Goal: Information Seeking & Learning: Learn about a topic

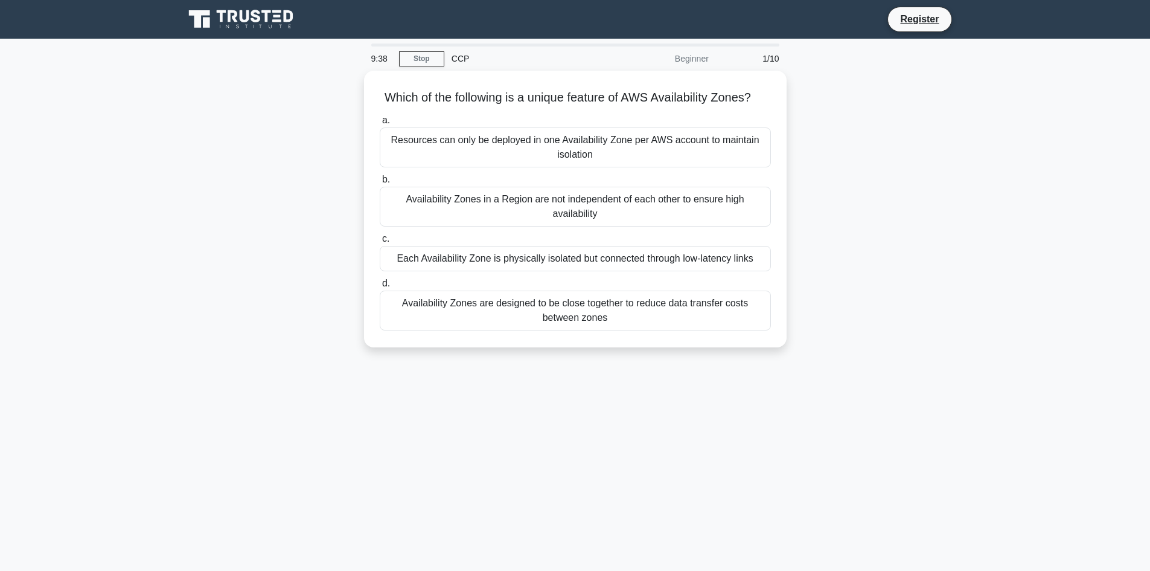
click at [991, 145] on main "9:38 Stop CCP Beginner 1/10 Which of the following is a unique feature of AWS A…" at bounding box center [575, 345] width 1150 height 613
click at [540, 164] on div "Resources can only be deployed in one Availability Zone per AWS account to main…" at bounding box center [575, 144] width 391 height 40
click at [380, 121] on input "a. Resources can only be deployed in one Availability Zone per AWS account to m…" at bounding box center [380, 118] width 0 height 8
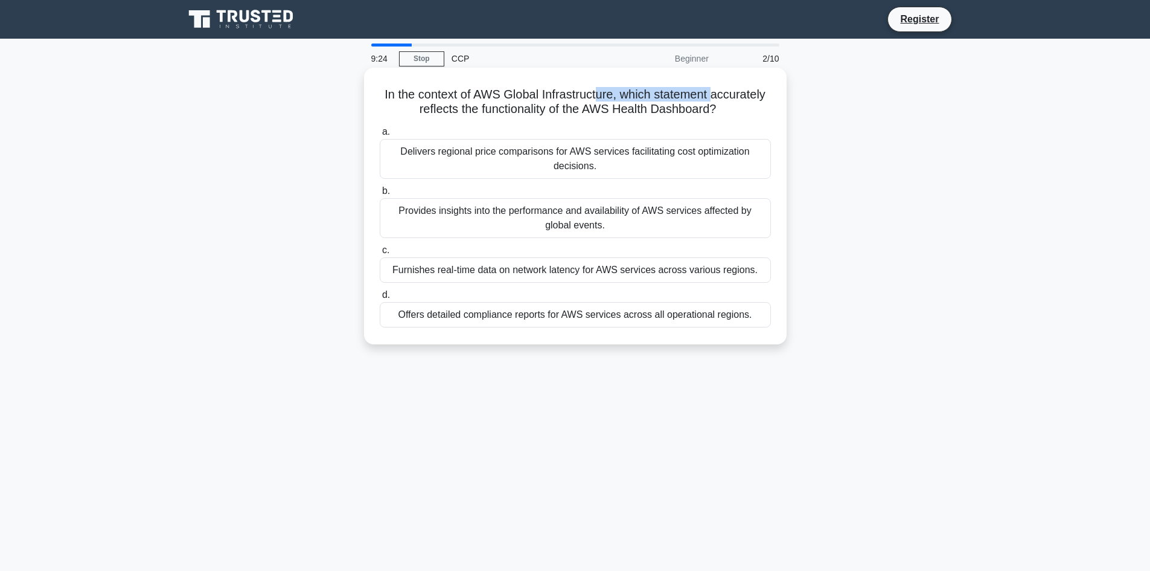
drag, startPoint x: 598, startPoint y: 91, endPoint x: 715, endPoint y: 95, distance: 117.8
click at [715, 95] on h5 "In the context of AWS Global Infrastructure, which statement accurately reflect…" at bounding box center [576, 102] width 394 height 30
click at [717, 95] on h5 "In the context of AWS Global Infrastructure, which statement accurately reflect…" at bounding box center [576, 102] width 394 height 30
click at [553, 287] on div "a. Delivers regional price comparisons for AWS services facilitating cost optim…" at bounding box center [576, 226] width 406 height 208
click at [555, 255] on label "c. Furnishes real-time data on network latency for AWS services across various …" at bounding box center [575, 263] width 391 height 40
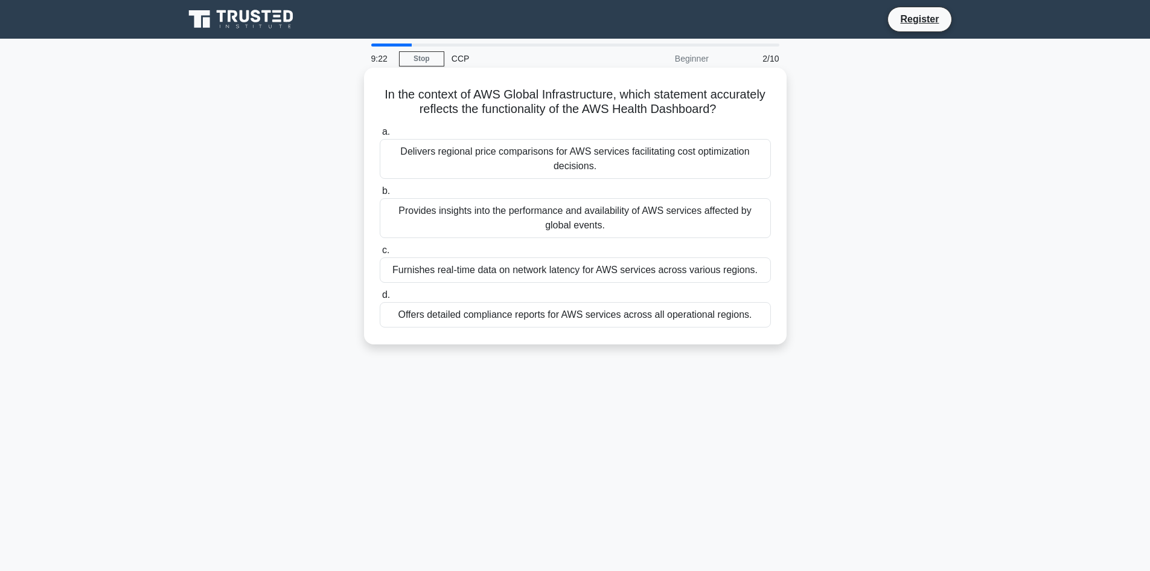
click at [380, 254] on input "c. Furnishes real-time data on network latency for AWS services across various …" at bounding box center [380, 250] width 0 height 8
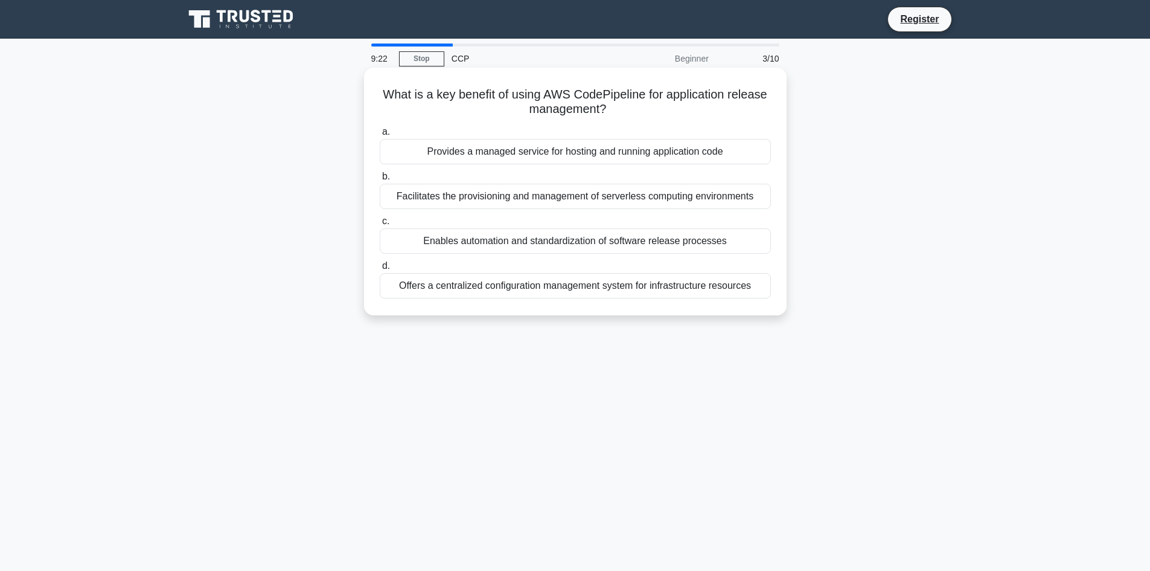
click at [568, 159] on div "Provides a managed service for hosting and running application code" at bounding box center [575, 151] width 391 height 25
click at [380, 136] on input "a. Provides a managed service for hosting and running application code" at bounding box center [380, 132] width 0 height 8
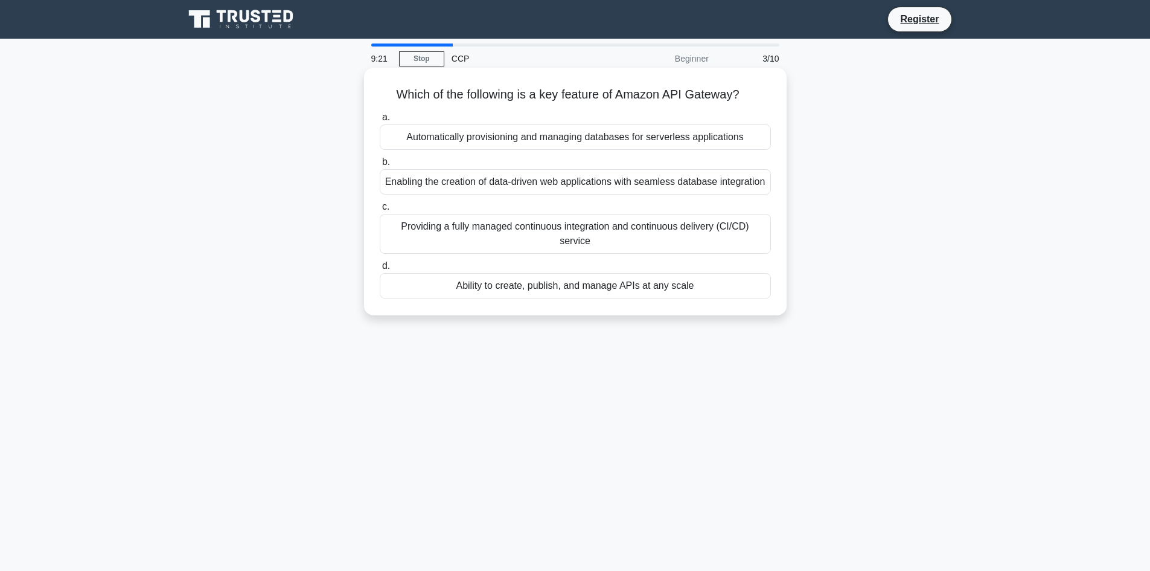
click at [563, 271] on label "d. Ability to create, publish, and manage APIs at any scale" at bounding box center [575, 278] width 391 height 40
click at [380, 270] on input "d. Ability to create, publish, and manage APIs at any scale" at bounding box center [380, 266] width 0 height 8
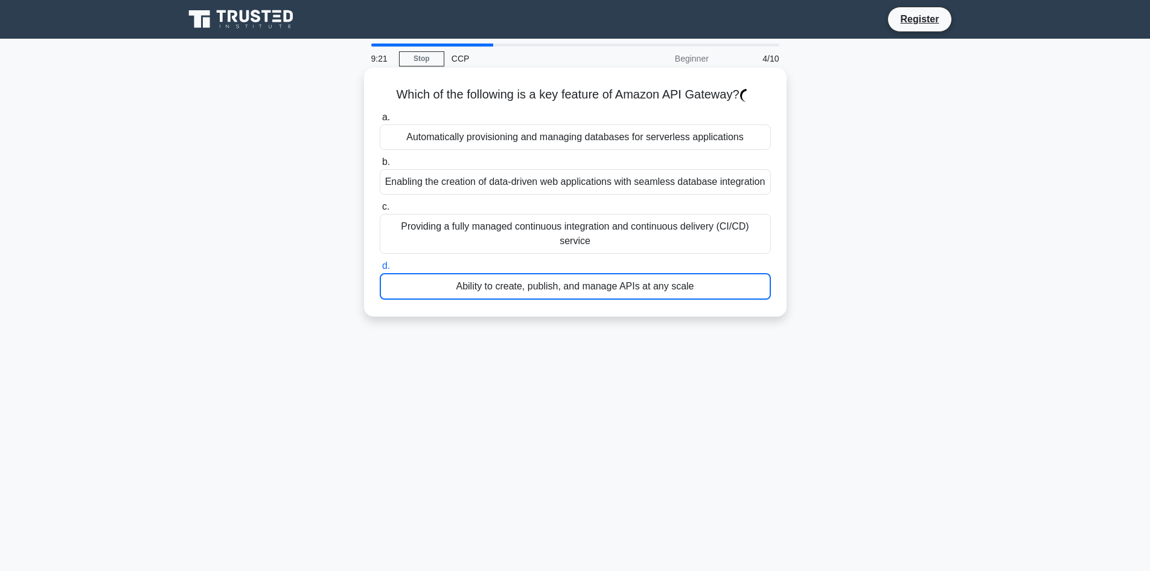
click at [563, 162] on label "b. Enabling the creation of data-driven web applications with seamless database…" at bounding box center [575, 175] width 391 height 40
click at [380, 162] on input "b. Enabling the creation of data-driven web applications with seamless database…" at bounding box center [380, 162] width 0 height 8
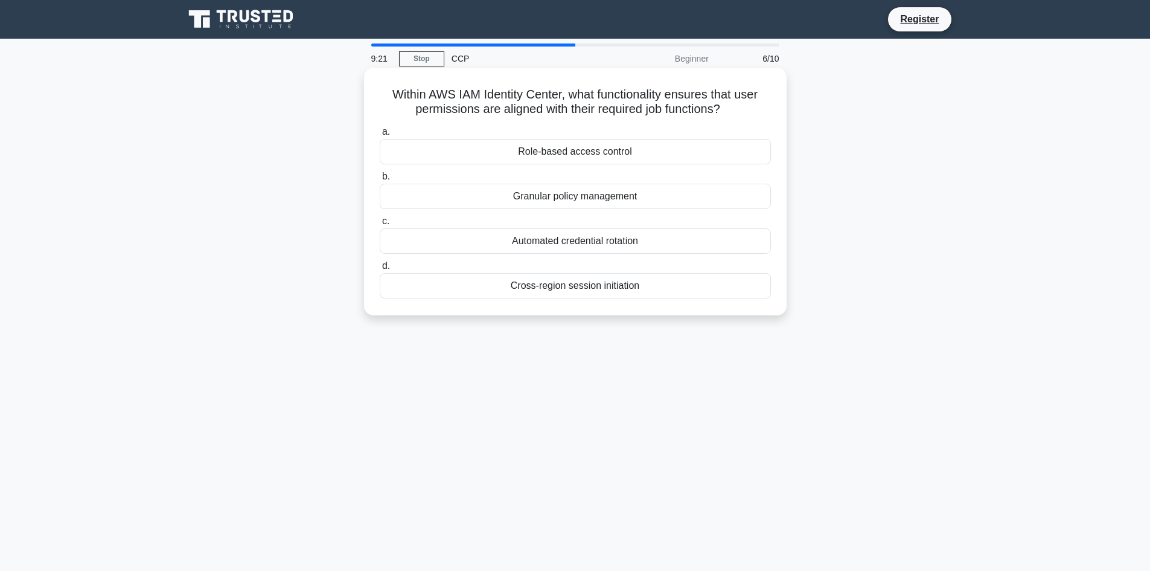
click at [563, 253] on div "Automated credential rotation" at bounding box center [575, 240] width 391 height 25
click at [380, 225] on input "c. Automated credential rotation" at bounding box center [380, 221] width 0 height 8
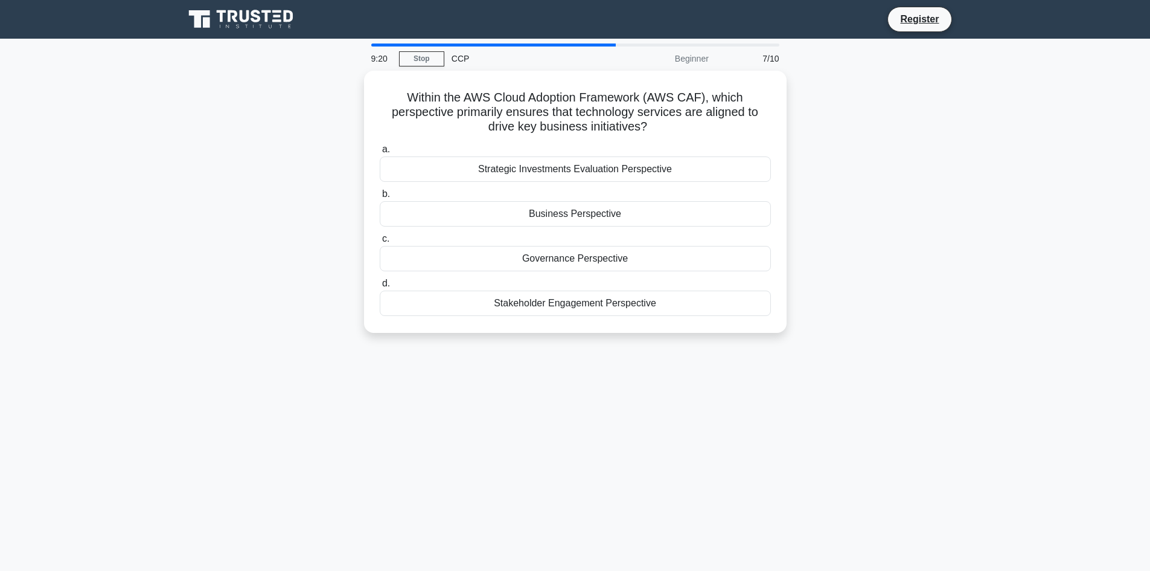
click at [562, 152] on label "a. Strategic Investments Evaluation Perspective" at bounding box center [575, 162] width 391 height 40
click at [380, 152] on input "a. Strategic Investments Evaluation Perspective" at bounding box center [380, 149] width 0 height 8
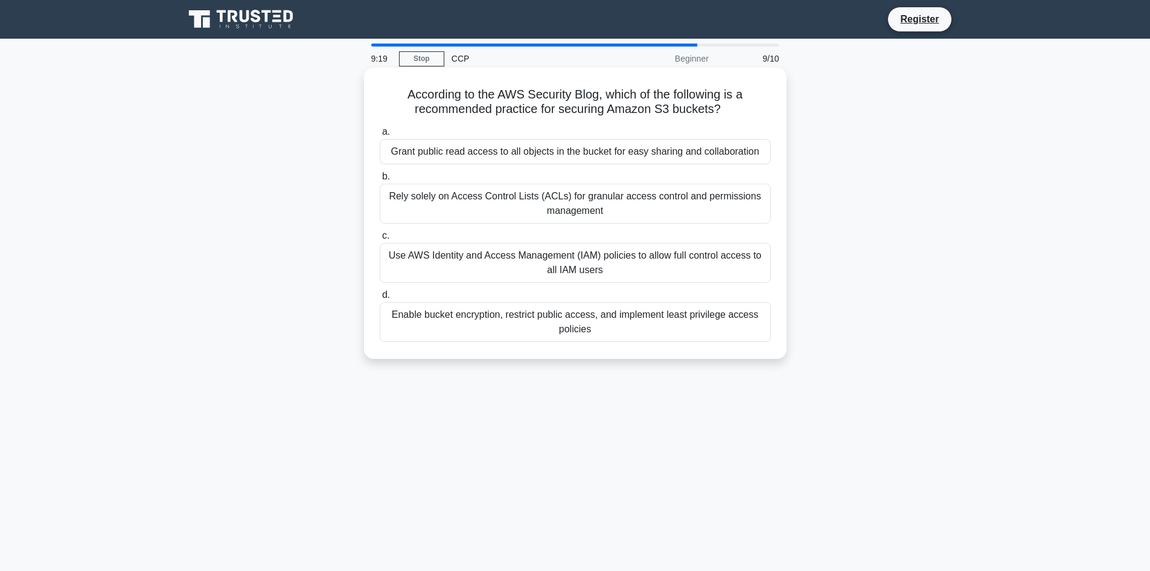
click at [569, 164] on div "Grant public read access to all objects in the bucket for easy sharing and coll…" at bounding box center [575, 151] width 391 height 25
click at [380, 136] on input "[PERSON_NAME] public read access to all objects in the bucket for easy sharing …" at bounding box center [380, 132] width 0 height 8
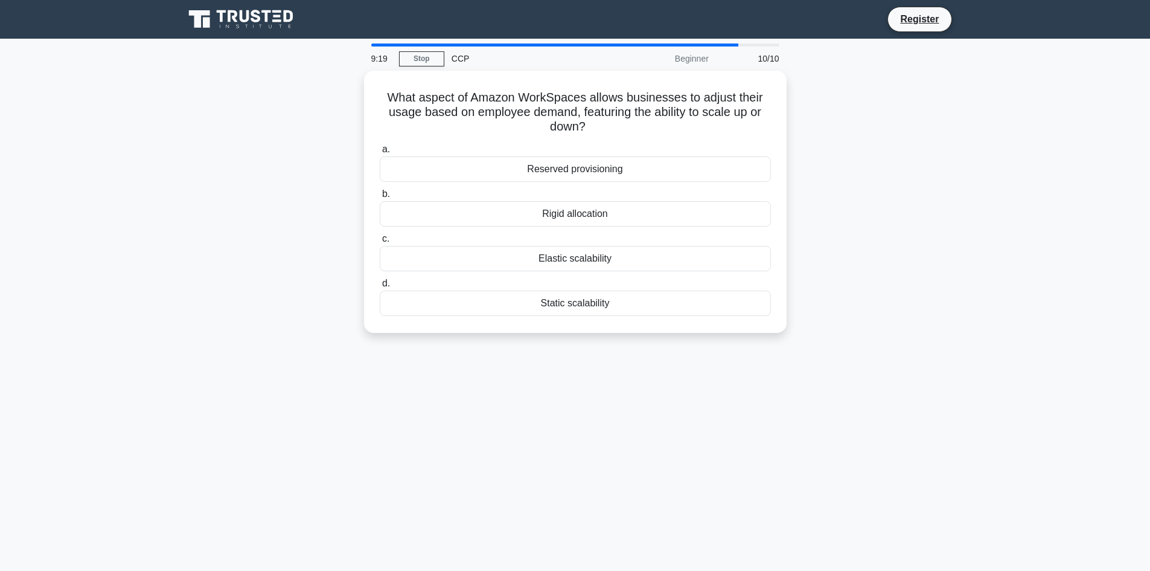
click at [576, 249] on div "Elastic scalability" at bounding box center [575, 258] width 391 height 25
click at [380, 243] on input "c. Elastic scalability" at bounding box center [380, 239] width 0 height 8
